Goal: Register for event/course

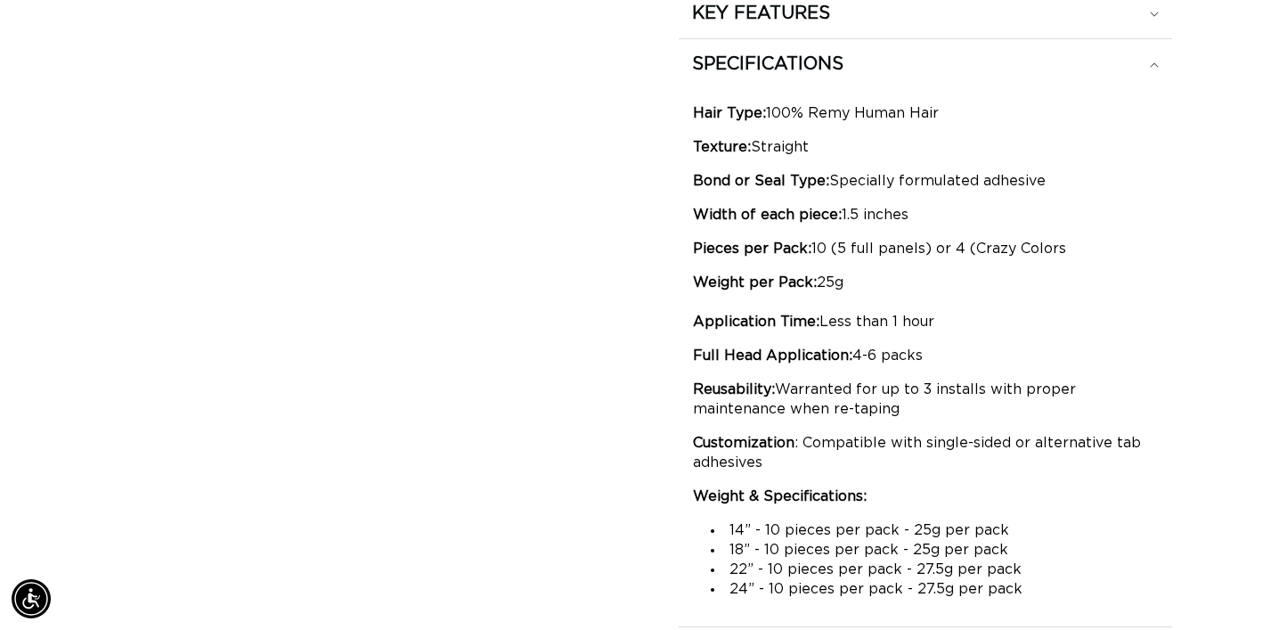
scroll to position [0, 1152]
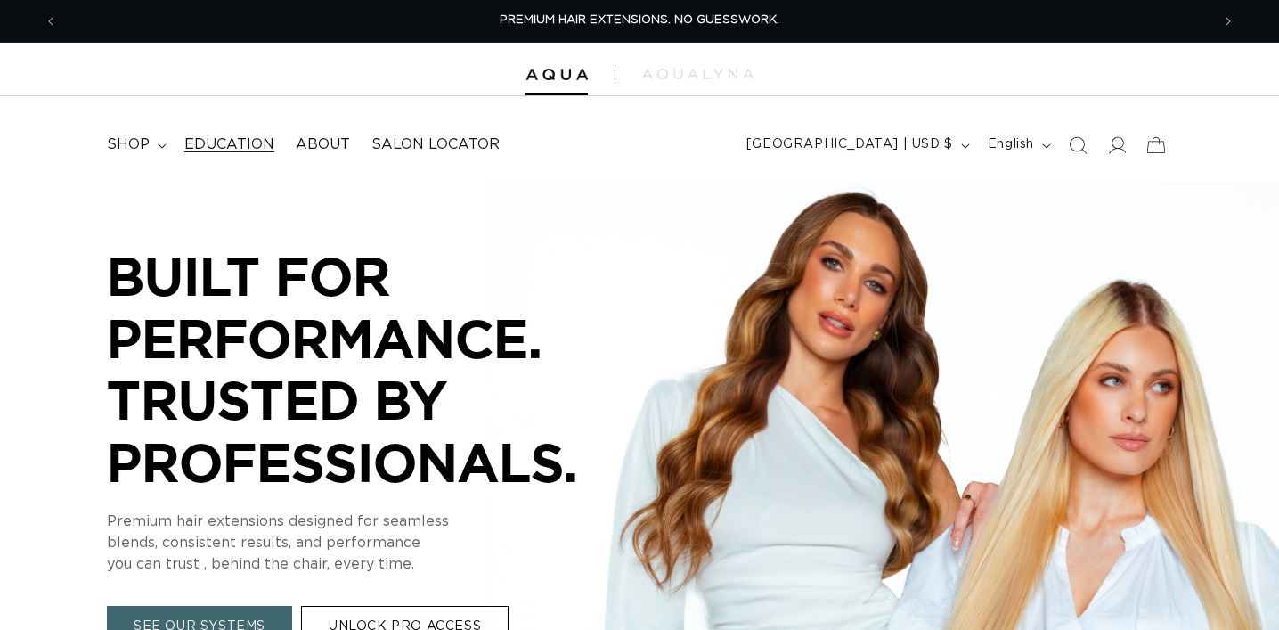
click at [231, 141] on span "Education" at bounding box center [229, 144] width 90 height 19
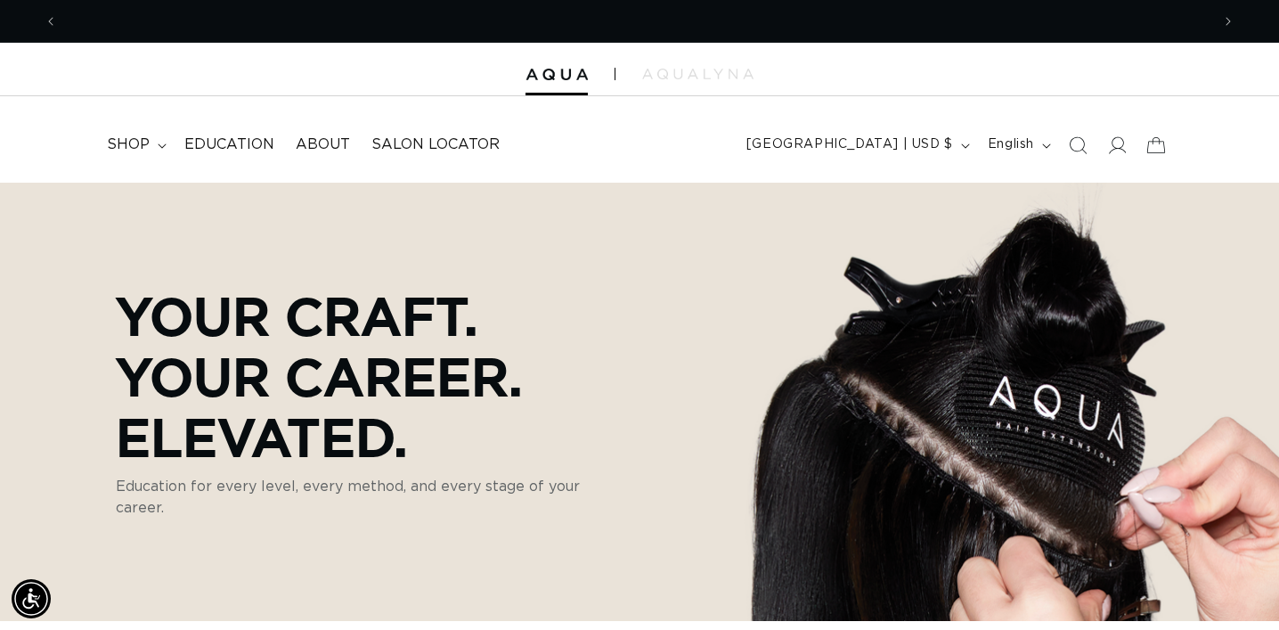
scroll to position [0, 2305]
click at [232, 142] on span "Education" at bounding box center [229, 144] width 90 height 19
click at [217, 144] on span "Education" at bounding box center [229, 144] width 90 height 19
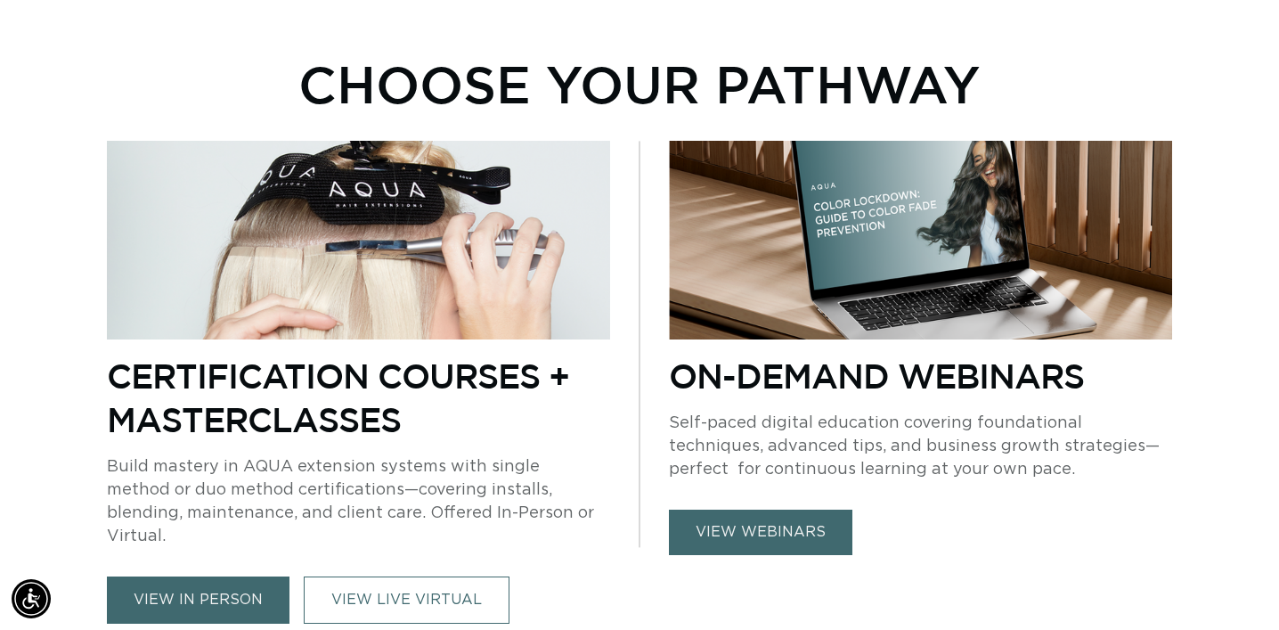
scroll to position [1273, 0]
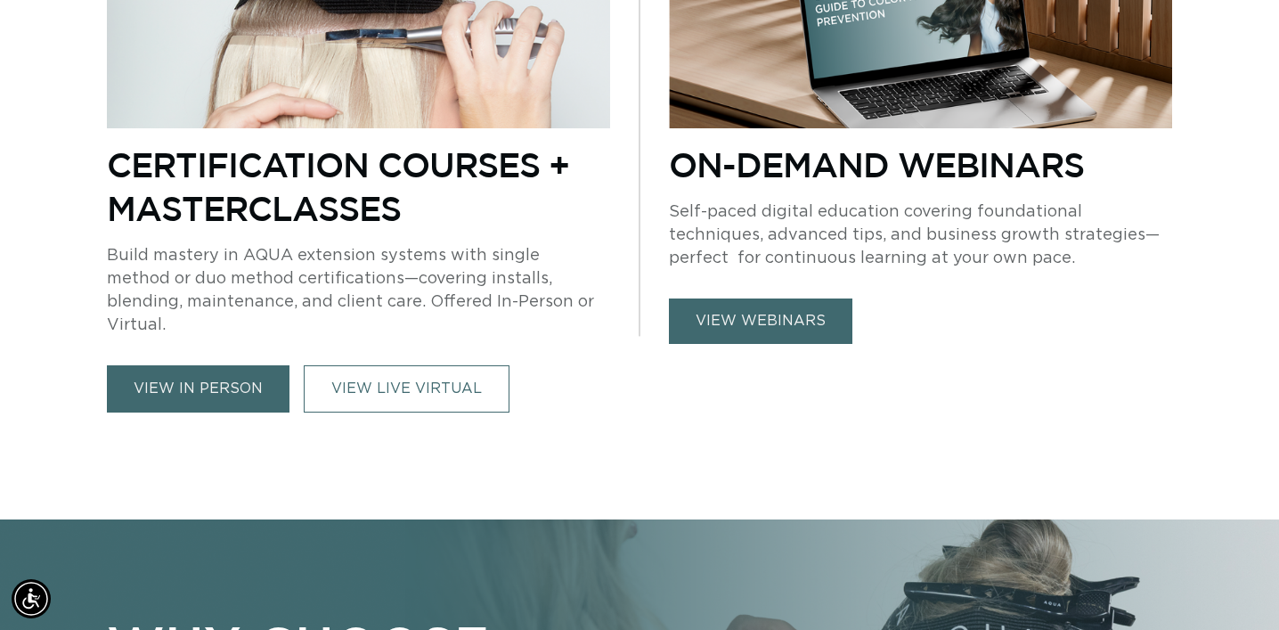
click at [231, 378] on link "view in person" at bounding box center [198, 388] width 183 height 47
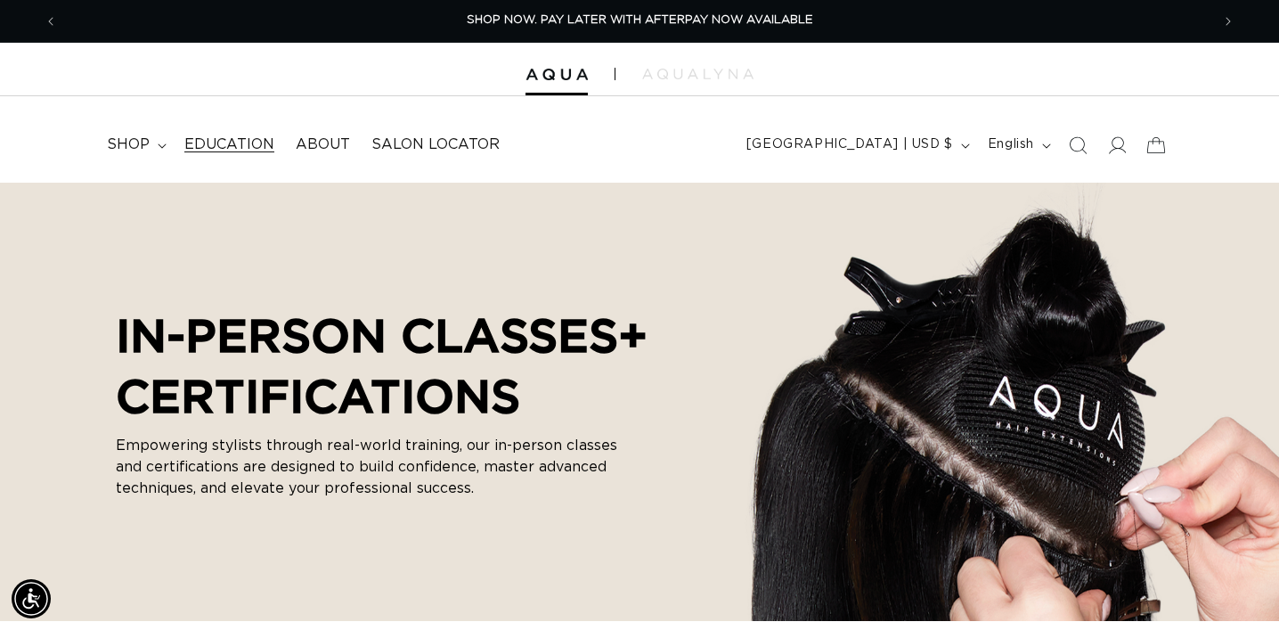
click at [256, 146] on span "Education" at bounding box center [229, 144] width 90 height 19
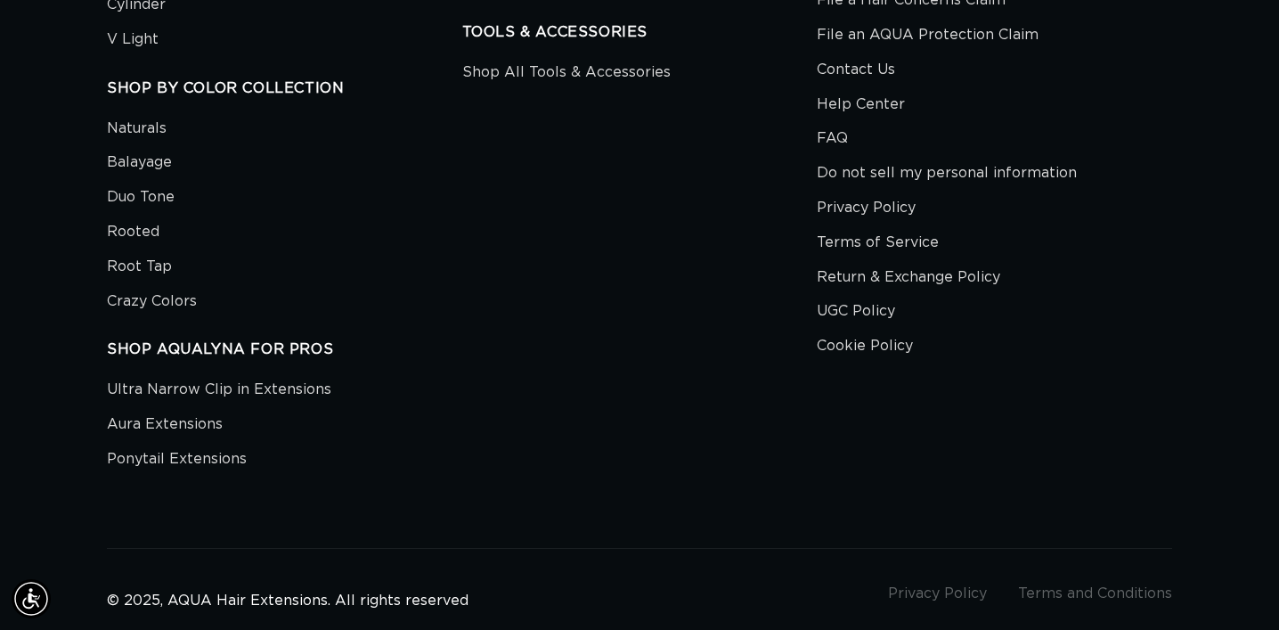
scroll to position [5545, 0]
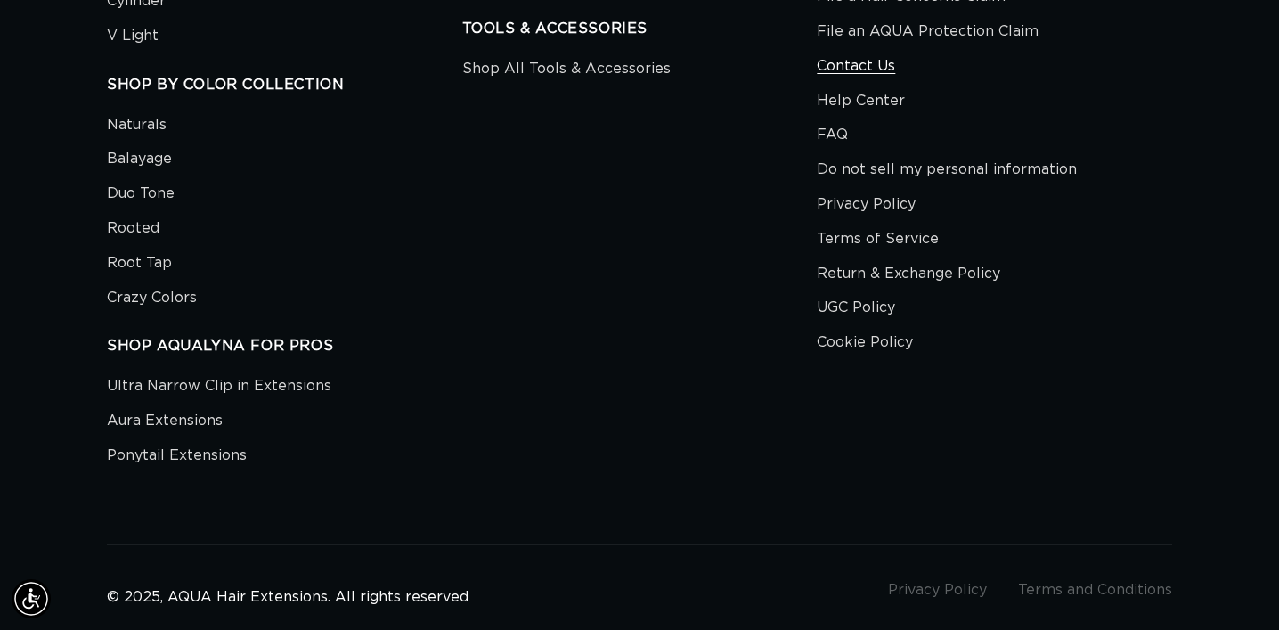
click at [882, 67] on link "Contact Us" at bounding box center [856, 66] width 78 height 35
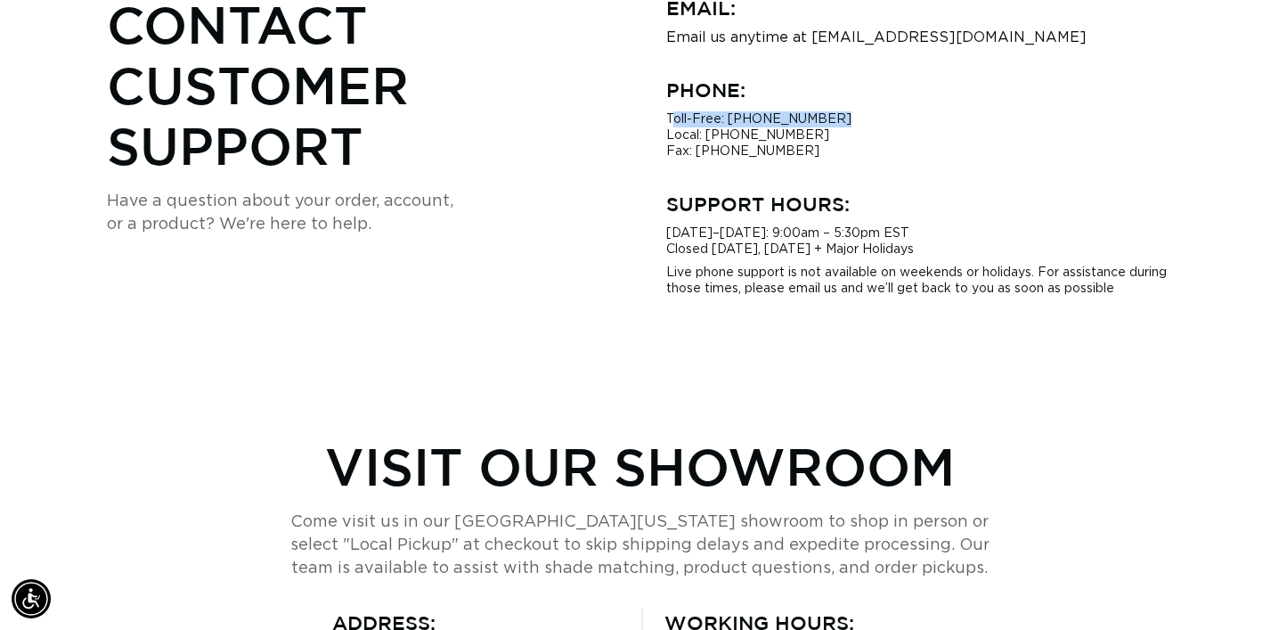
scroll to position [0, 2305]
drag, startPoint x: 847, startPoint y: 116, endPoint x: 719, endPoint y: 124, distance: 128.5
click at [721, 124] on p "Toll-Free: 1-866-638-3312 Local: 786-738-8415 Fax: (786) 207-2832" at bounding box center [919, 135] width 506 height 48
copy p ": 1-866-638-3312"
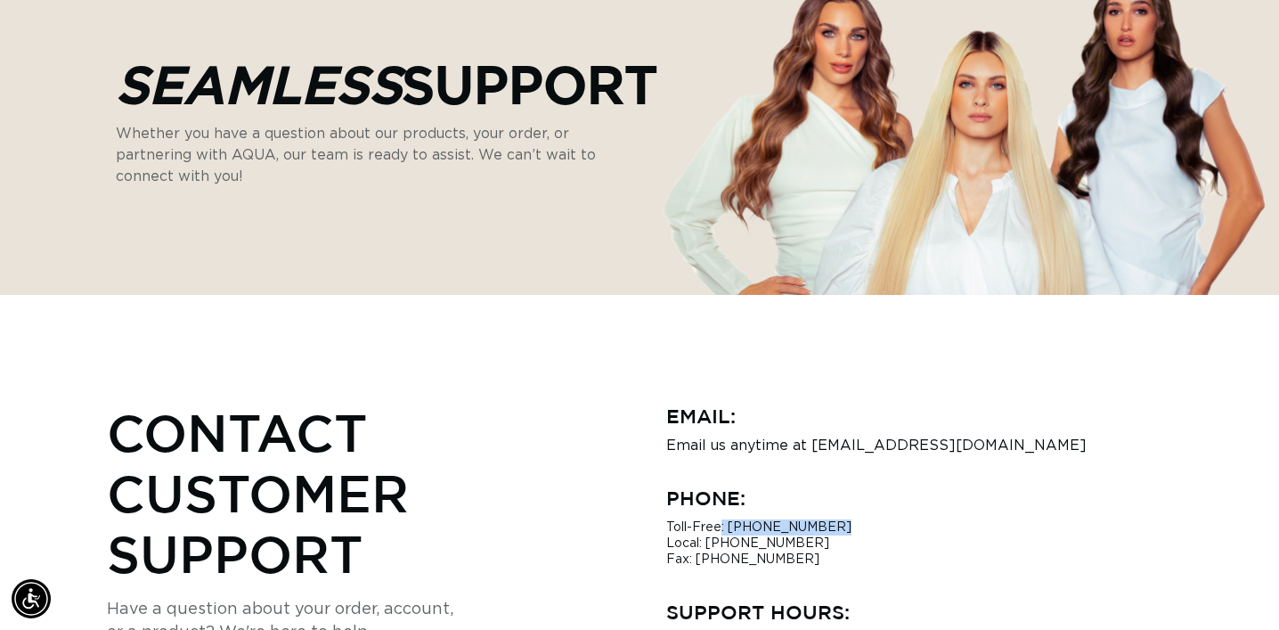
scroll to position [0, 0]
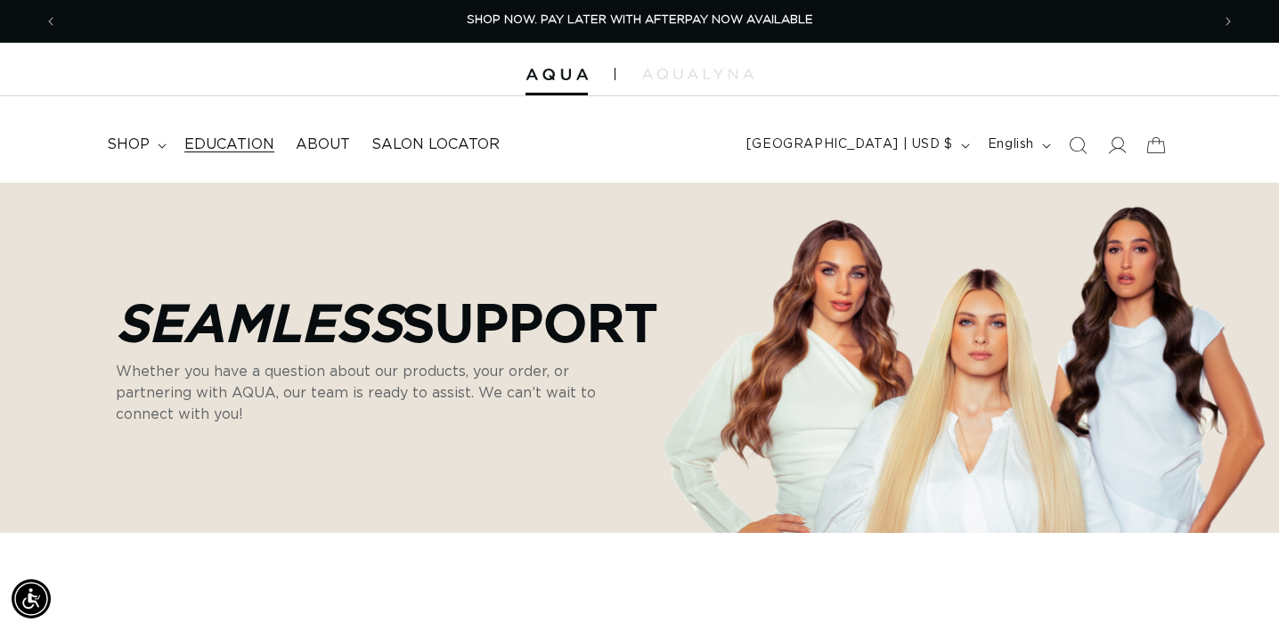
click at [240, 143] on span "Education" at bounding box center [229, 144] width 90 height 19
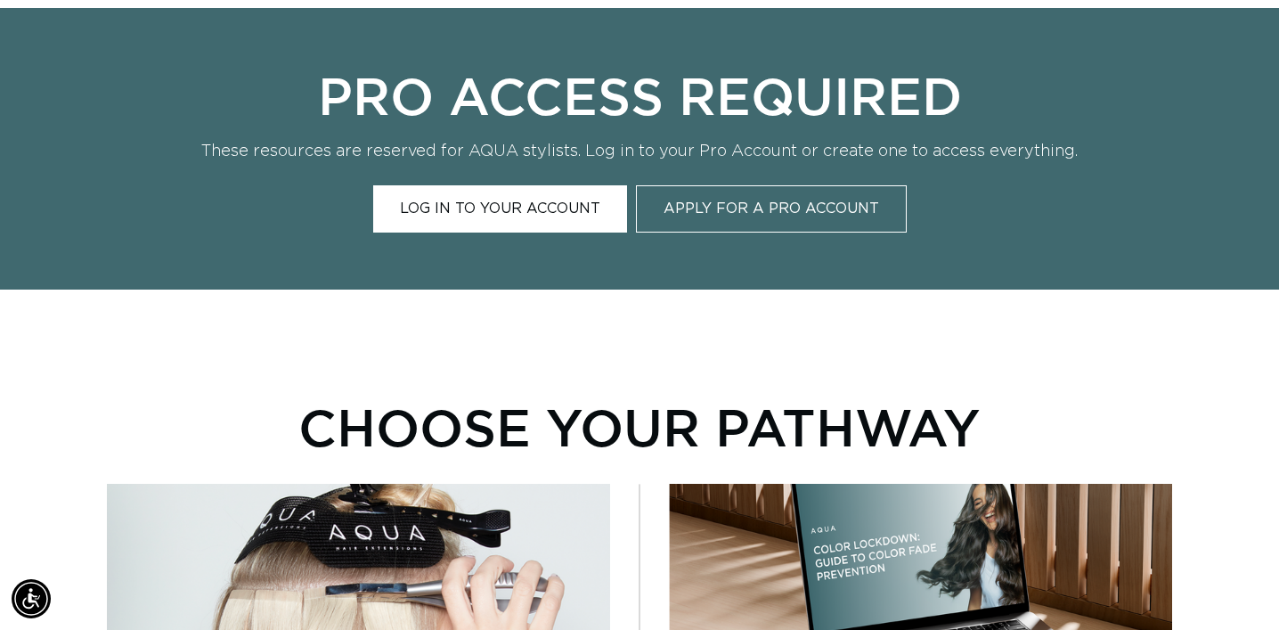
scroll to position [710, 0]
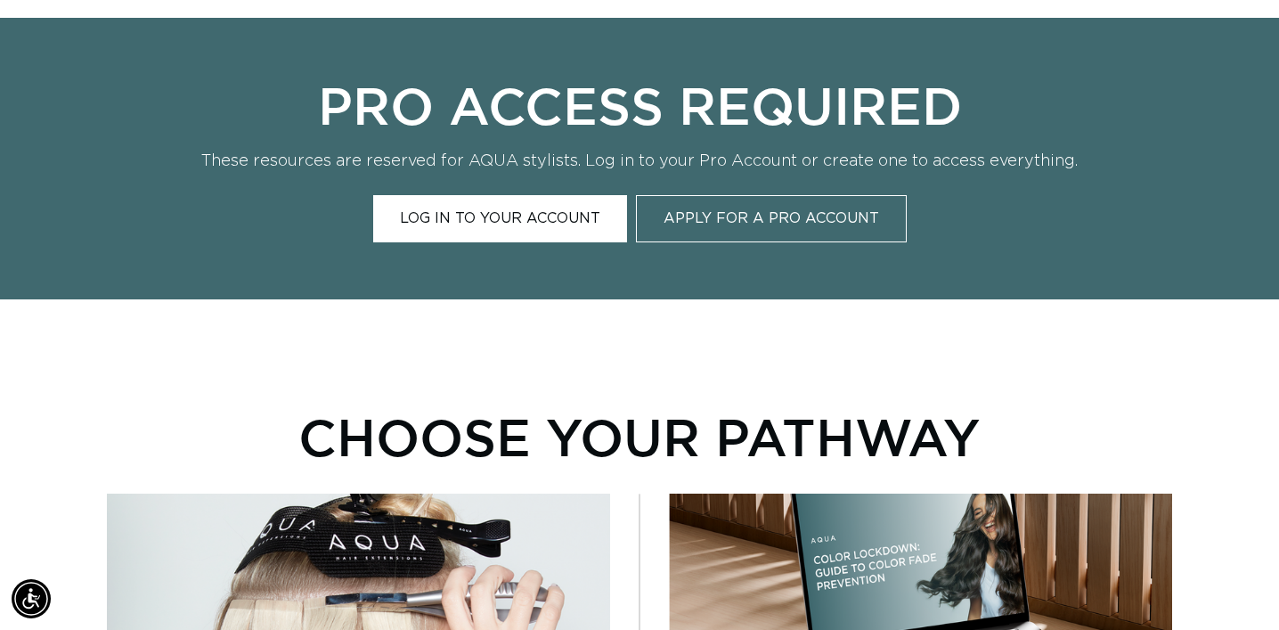
click at [539, 220] on link "Log In to Your Account" at bounding box center [500, 218] width 254 height 47
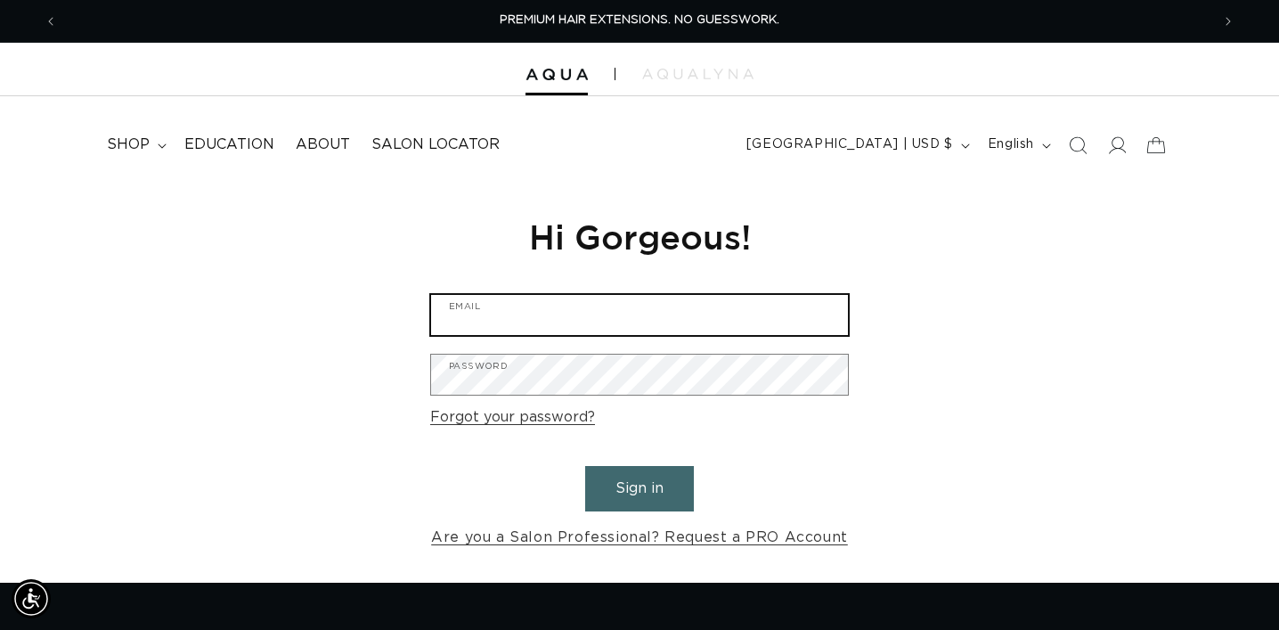
type input "[PERSON_NAME][EMAIL_ADDRESS][DOMAIN_NAME]"
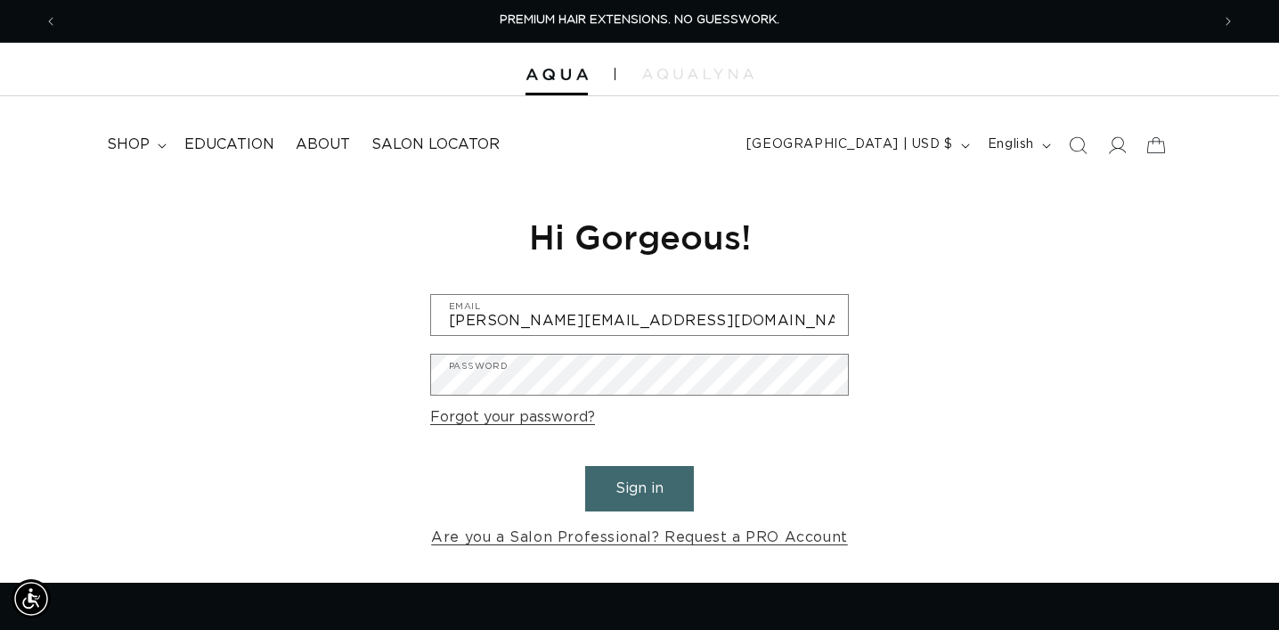
click at [625, 473] on button "Sign in" at bounding box center [639, 488] width 109 height 45
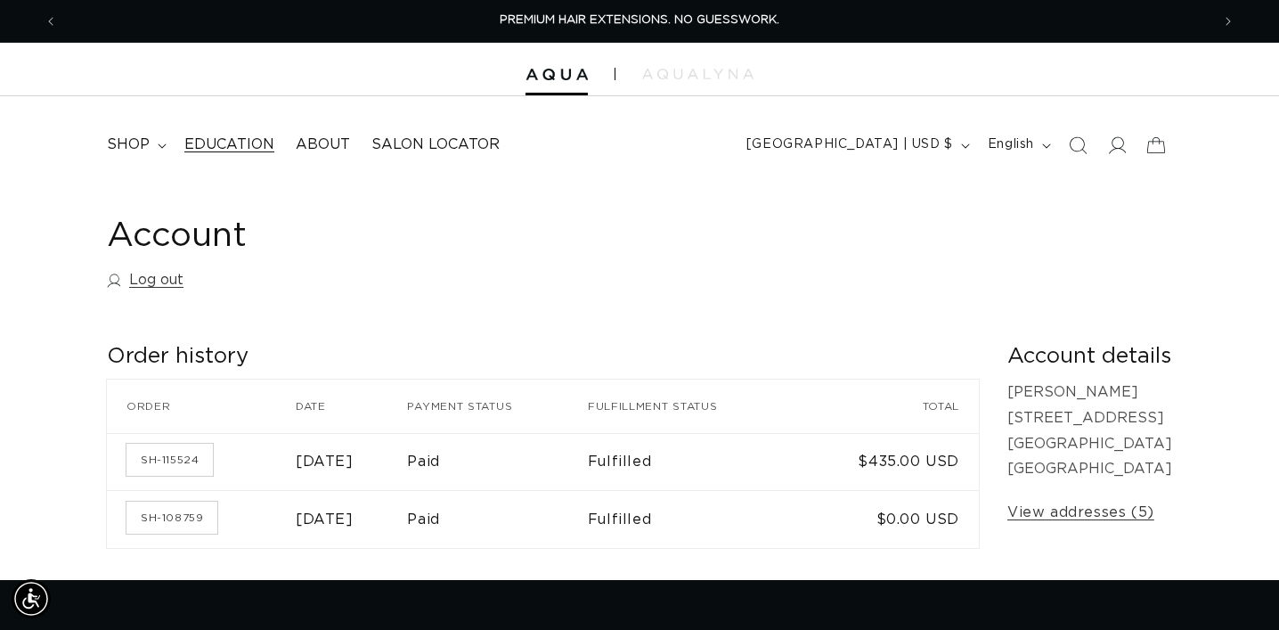
click at [253, 147] on span "Education" at bounding box center [229, 144] width 90 height 19
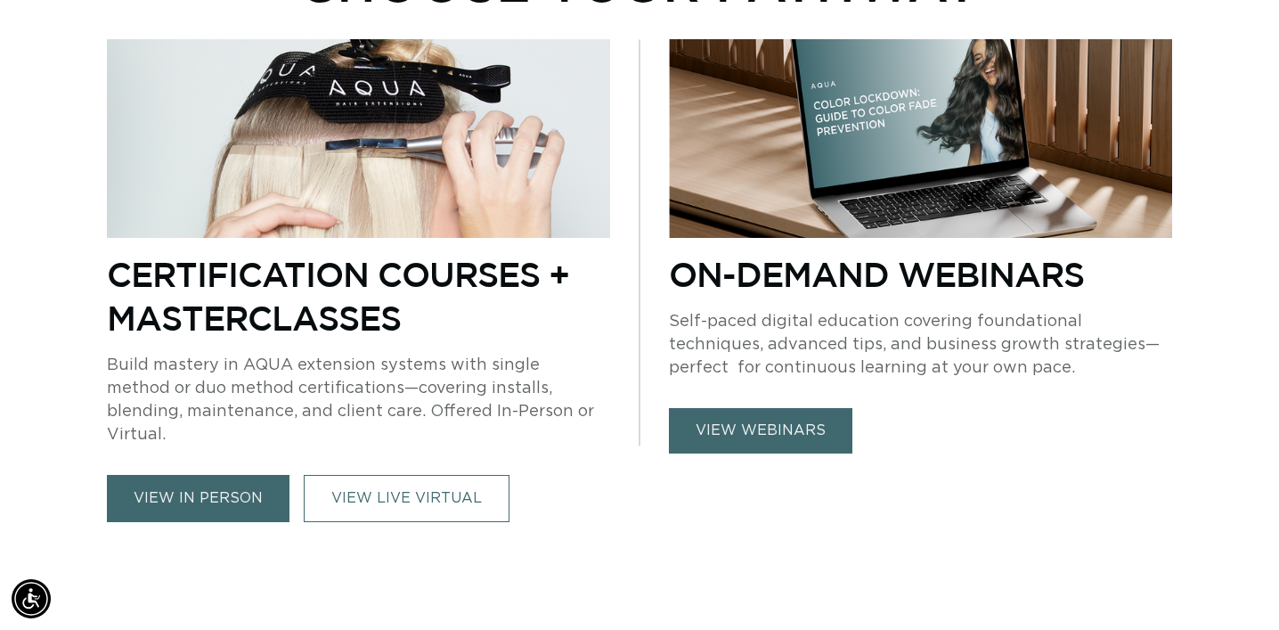
scroll to position [0, 1152]
click at [370, 171] on img at bounding box center [358, 138] width 503 height 199
click at [228, 480] on link "view in person" at bounding box center [198, 498] width 183 height 47
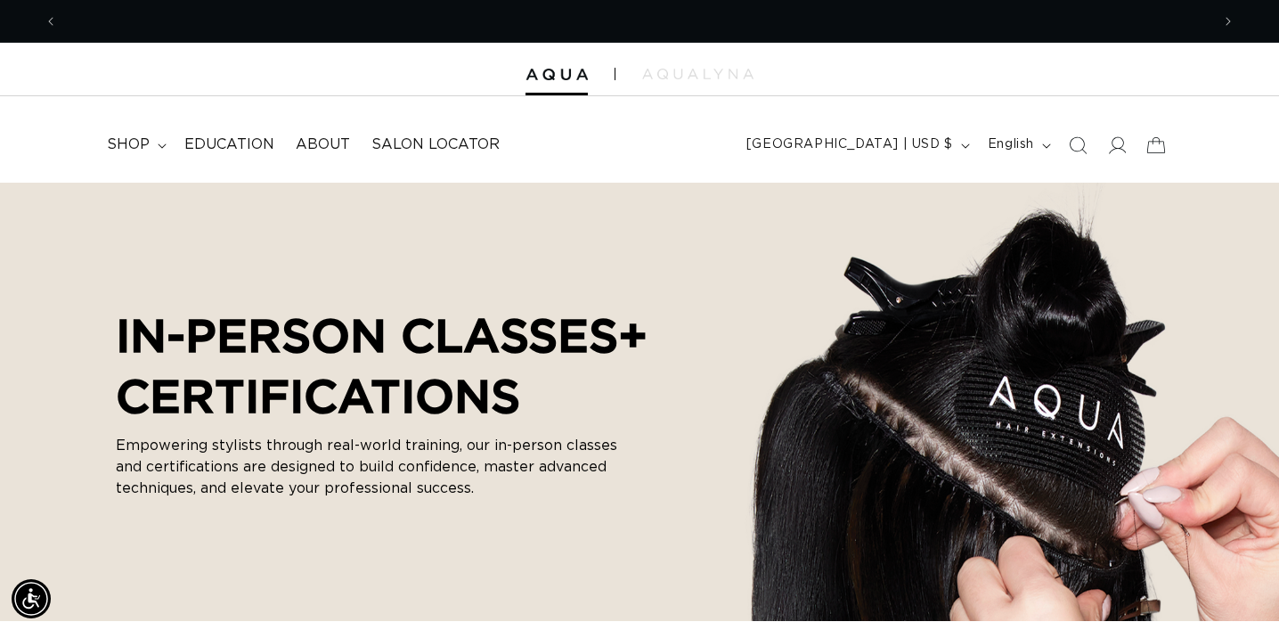
scroll to position [0, 2305]
click at [249, 144] on span "Education" at bounding box center [229, 144] width 90 height 19
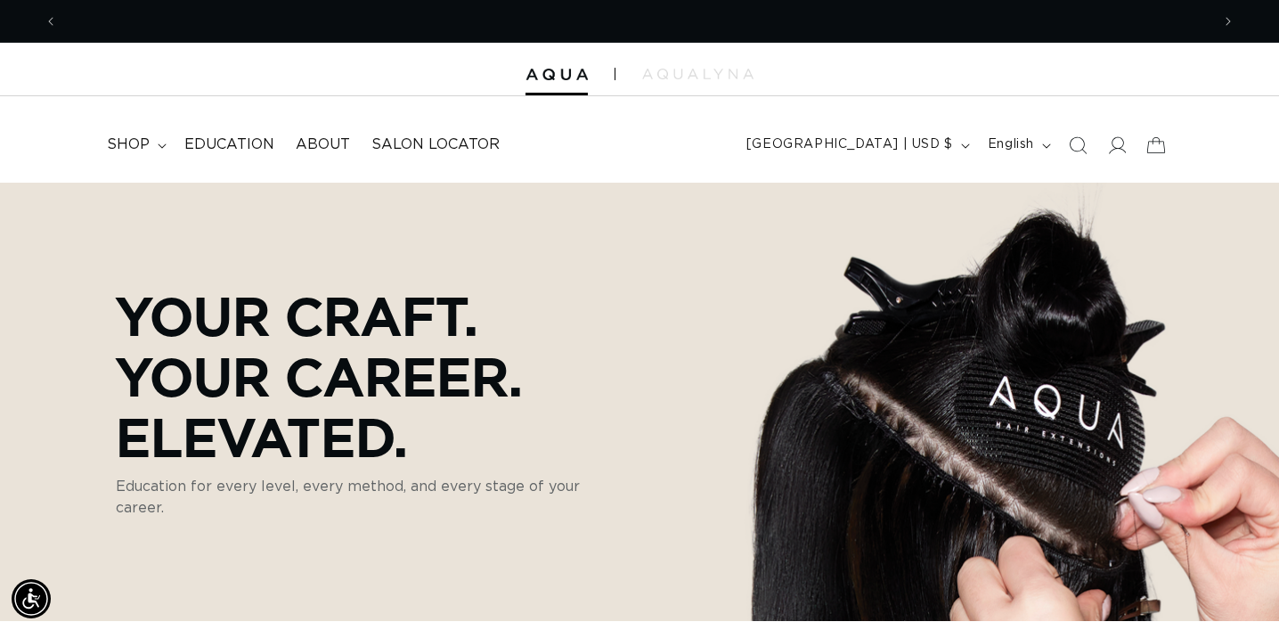
scroll to position [0, 1152]
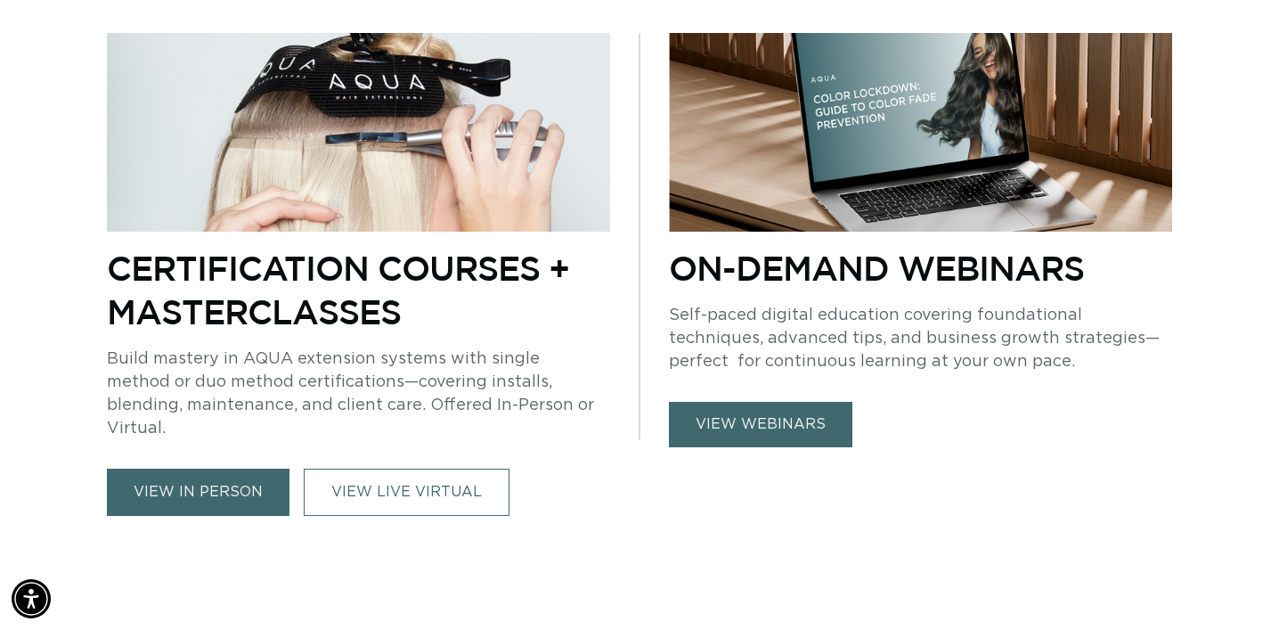
scroll to position [784, 0]
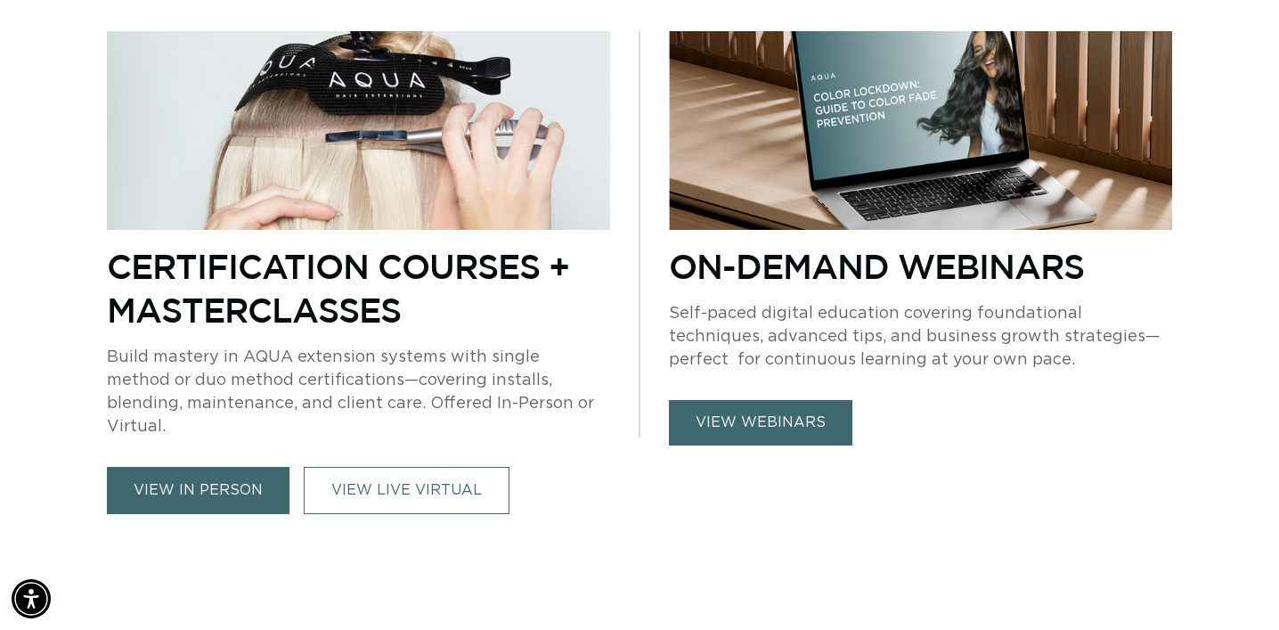
click at [222, 467] on link "view in person" at bounding box center [198, 490] width 183 height 47
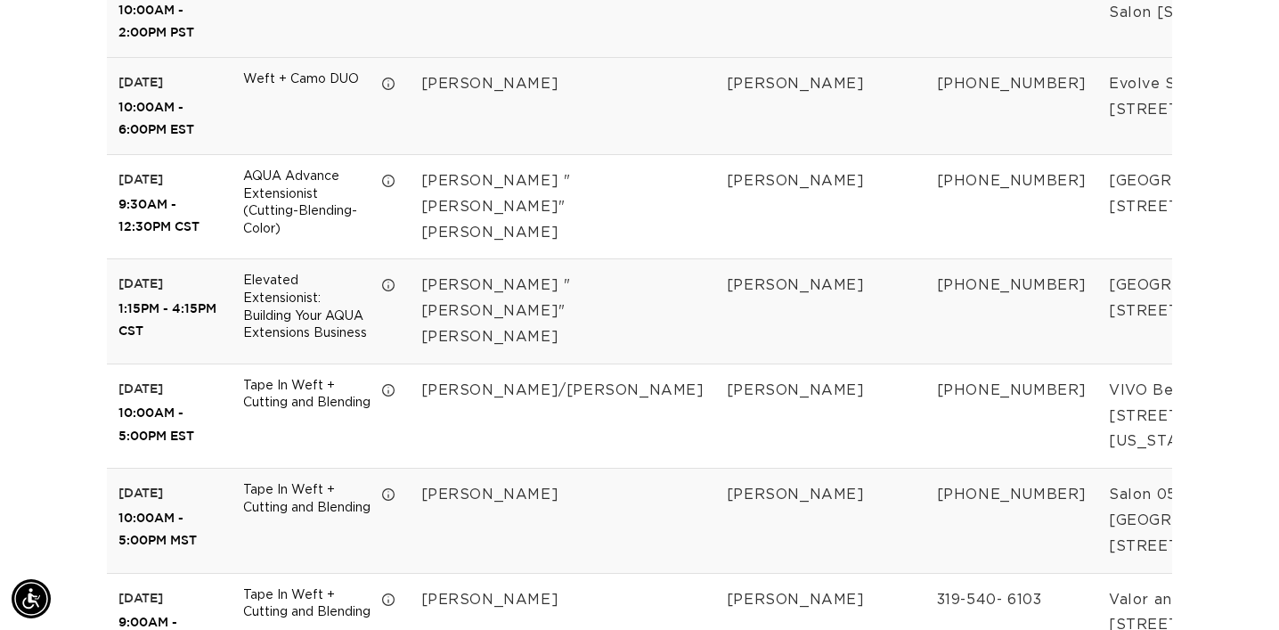
scroll to position [0, 2305]
